Goal: Find specific page/section: Find specific page/section

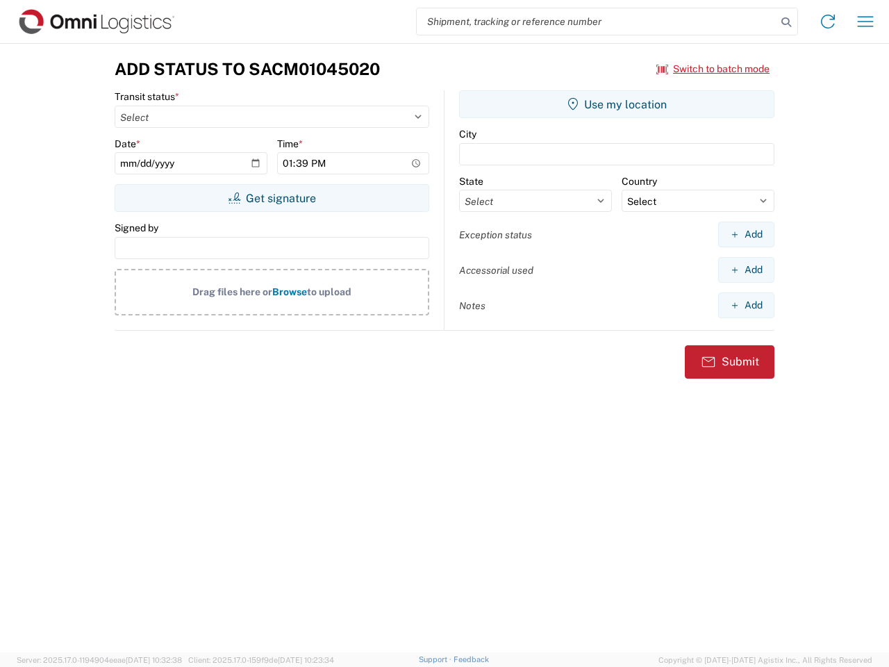
click at [596, 22] on input "search" at bounding box center [597, 21] width 360 height 26
click at [786, 22] on icon at bounding box center [785, 21] width 19 height 19
click at [828, 22] on icon at bounding box center [828, 21] width 22 height 22
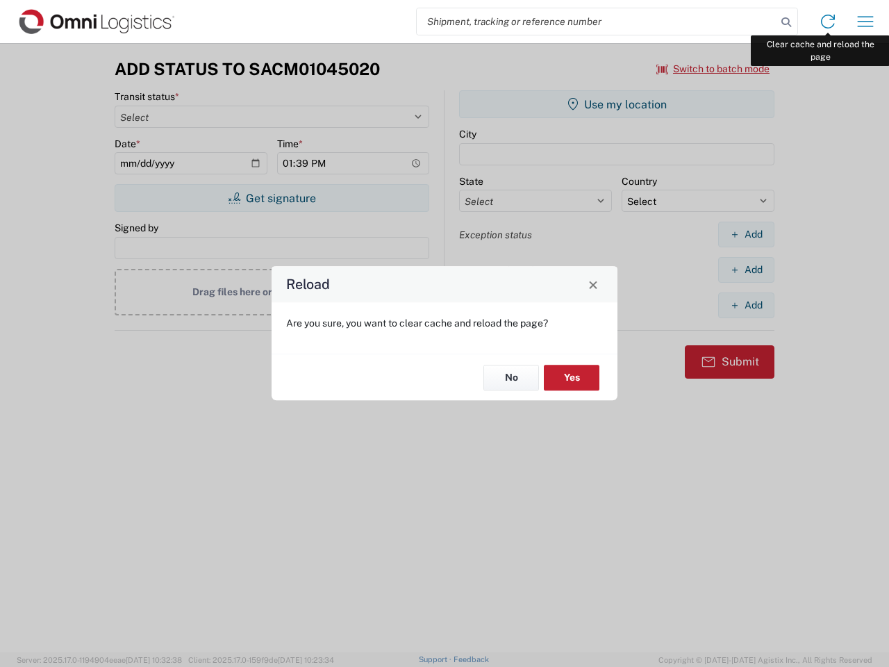
click at [865, 22] on div "Reload Are you sure, you want to clear cache and reload the page? No Yes" at bounding box center [444, 333] width 889 height 667
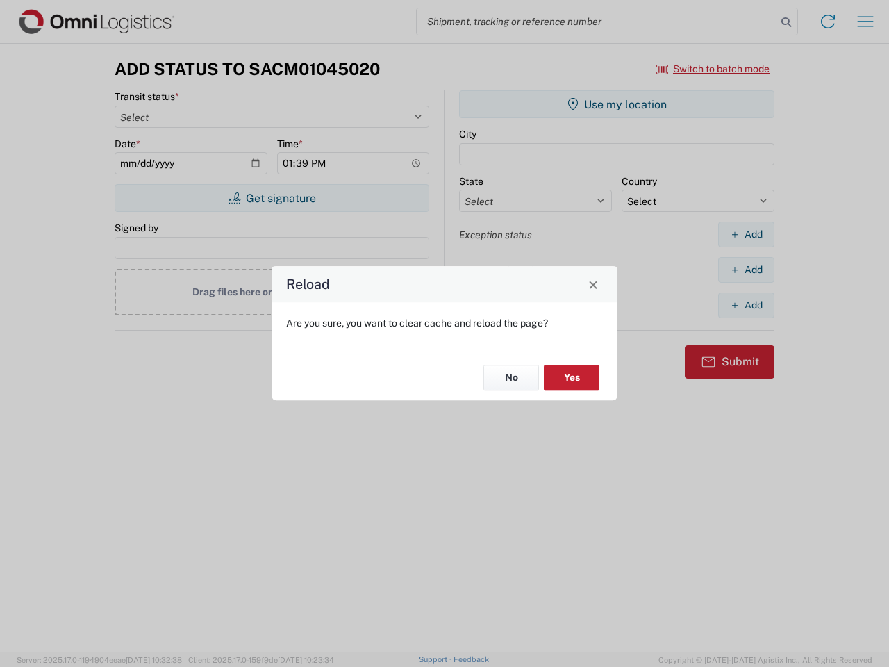
click at [713, 69] on div "Reload Are you sure, you want to clear cache and reload the page? No Yes" at bounding box center [444, 333] width 889 height 667
click at [272, 198] on div "Reload Are you sure, you want to clear cache and reload the page? No Yes" at bounding box center [444, 333] width 889 height 667
click at [617, 104] on div "Reload Are you sure, you want to clear cache and reload the page? No Yes" at bounding box center [444, 333] width 889 height 667
click at [746, 234] on div "Reload Are you sure, you want to clear cache and reload the page? No Yes" at bounding box center [444, 333] width 889 height 667
click at [746, 269] on div "Reload Are you sure, you want to clear cache and reload the page? No Yes" at bounding box center [444, 333] width 889 height 667
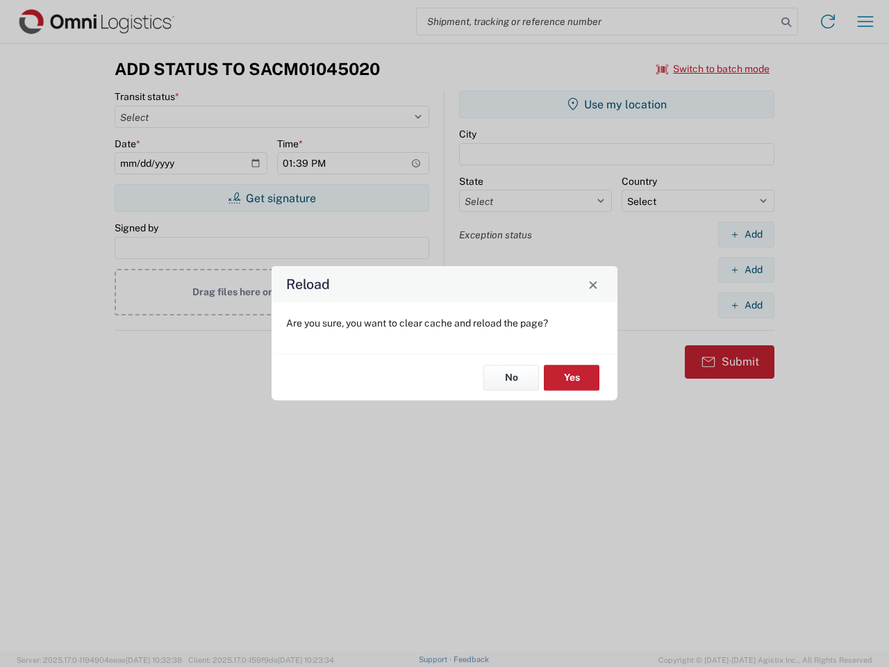
click at [746, 305] on div "Reload Are you sure, you want to clear cache and reload the page? No Yes" at bounding box center [444, 333] width 889 height 667
